Goal: Task Accomplishment & Management: Manage account settings

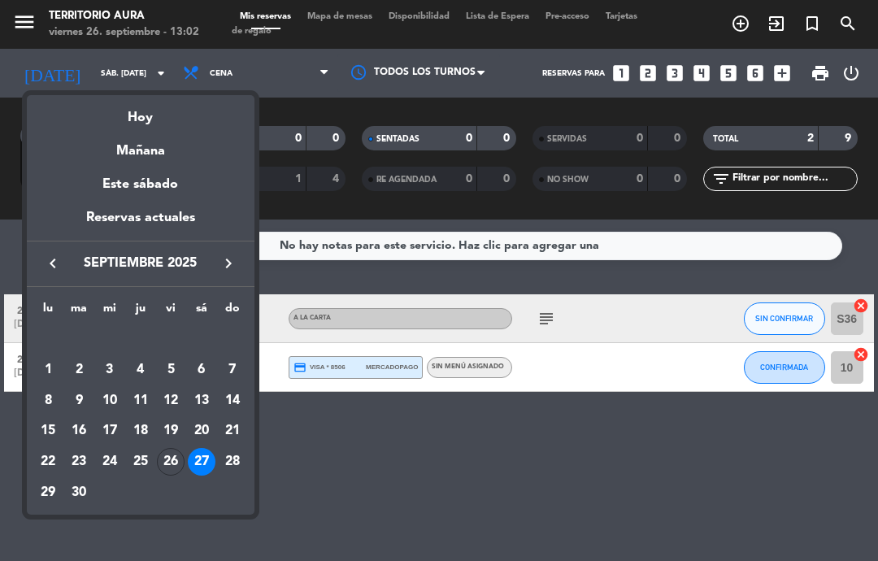
select select "es"
select select "dinner"
click at [172, 465] on div "26" at bounding box center [171, 462] width 28 height 28
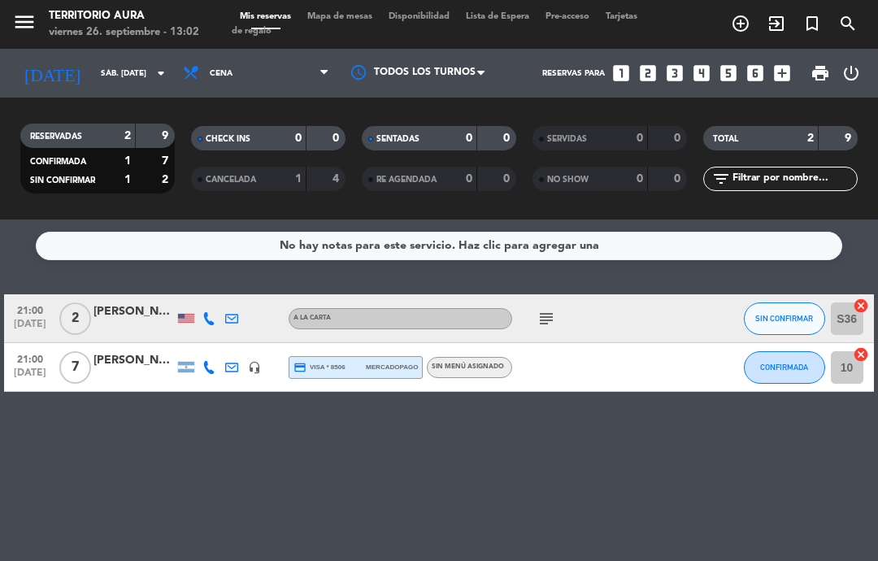
type input "vie. [DATE]"
select select "dinner"
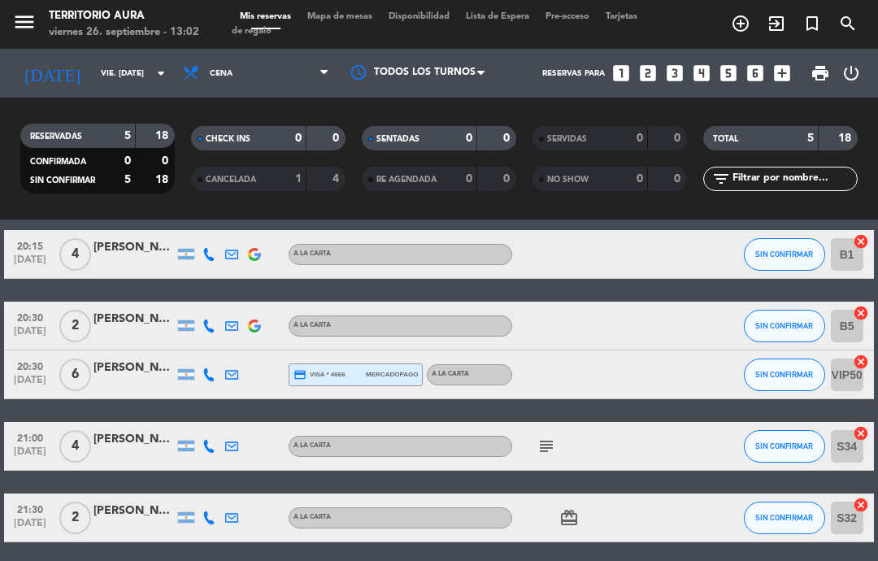
scroll to position [62, 0]
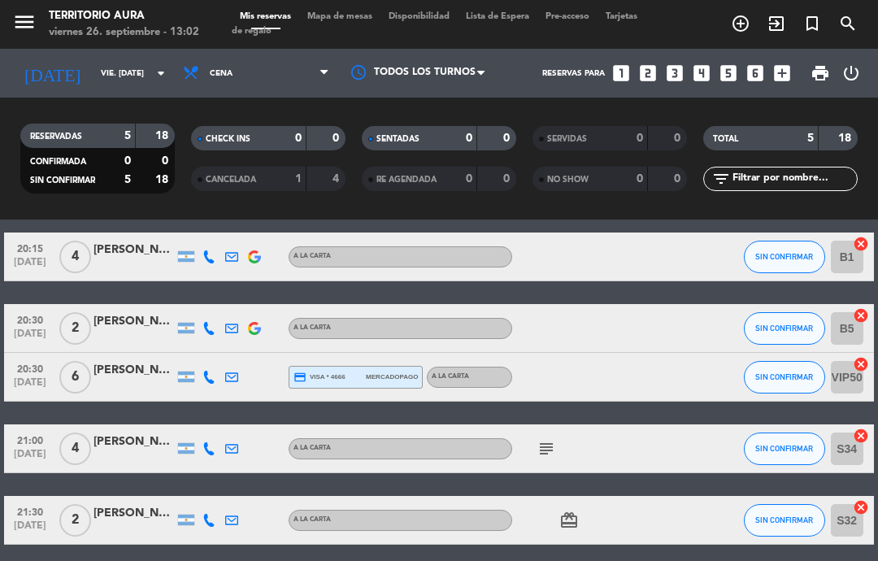
click at [541, 441] on icon "subject" at bounding box center [547, 449] width 20 height 20
click at [629, 420] on div "20:15 [DATE] 4 [PERSON_NAME] A [PERSON_NAME] SIN CONFIRMAR B1 cancel 20:30 [DAT…" at bounding box center [438, 389] width 869 height 312
click at [578, 524] on icon "card_giftcard" at bounding box center [569, 521] width 20 height 20
click at [147, 71] on input "vie. [DATE]" at bounding box center [148, 73] width 111 height 25
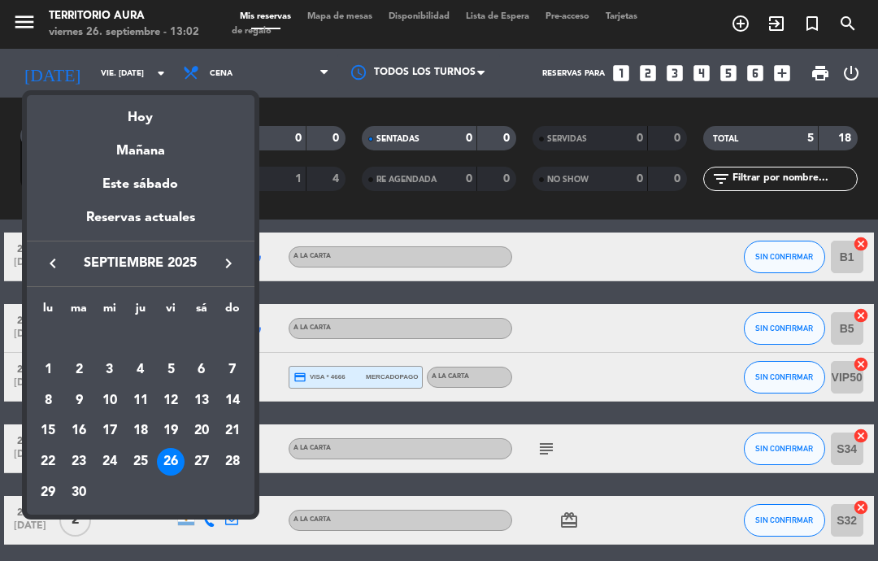
click at [200, 457] on div "27" at bounding box center [202, 462] width 28 height 28
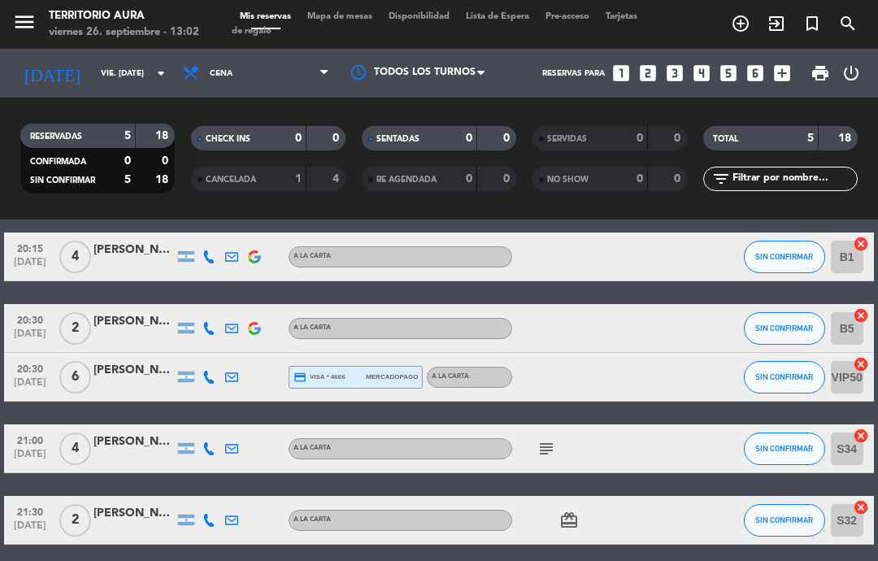
type input "sáb. [DATE]"
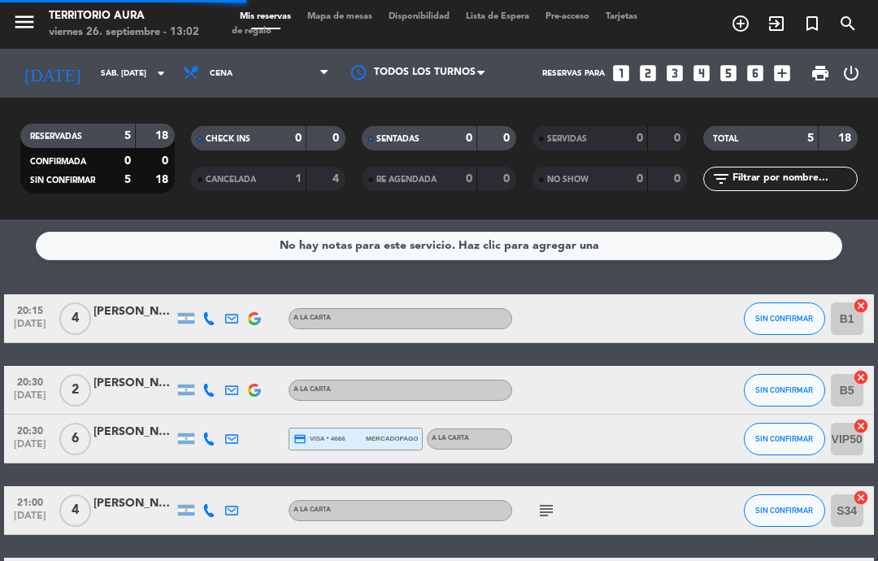
select select "dinner"
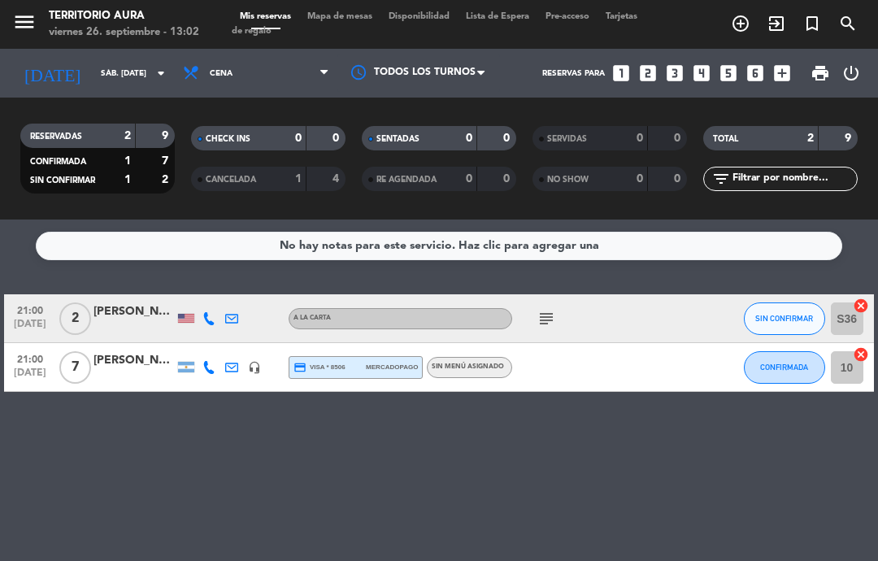
click at [554, 324] on icon "subject" at bounding box center [547, 319] width 20 height 20
